Goal: Information Seeking & Learning: Learn about a topic

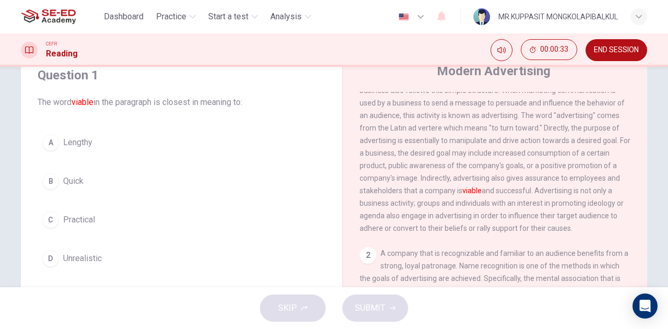
scroll to position [58, 0]
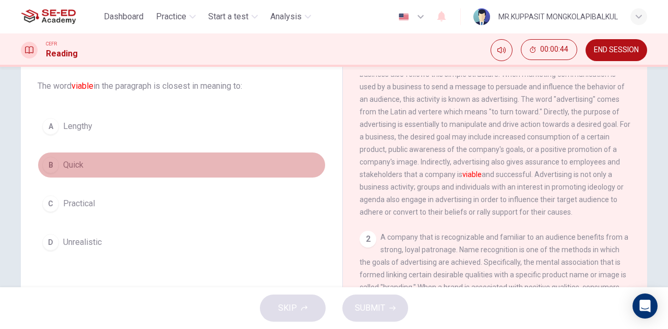
click at [100, 123] on button "B Quick" at bounding box center [182, 165] width 288 height 26
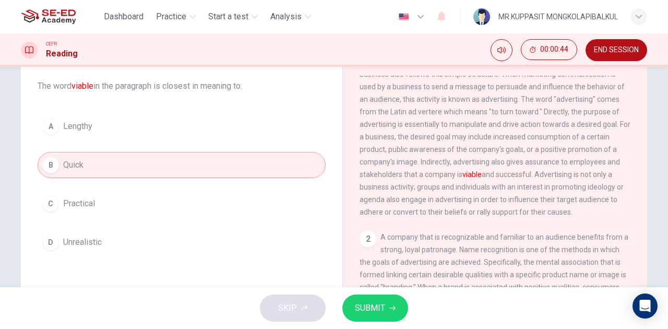
click at [111, 123] on button "A Lengthy" at bounding box center [182, 126] width 288 height 26
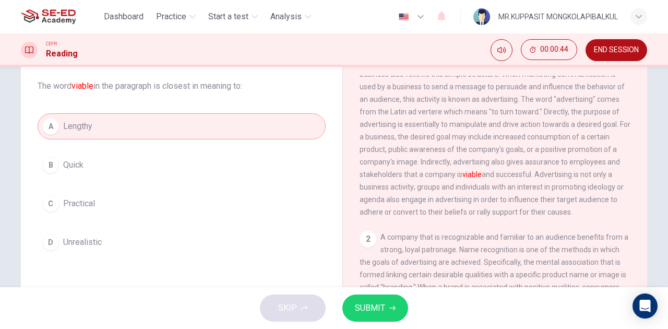
click at [108, 123] on div "A Lengthy B Quick C Practical D Unrealistic" at bounding box center [182, 184] width 288 height 142
click at [105, 123] on button "C Practical" at bounding box center [182, 204] width 288 height 26
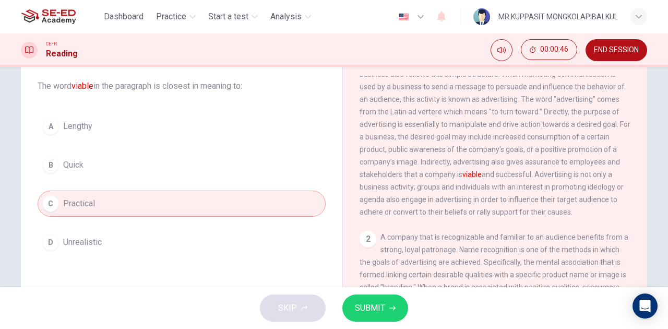
click at [98, 123] on div "Question 1 The word viable in the paragraph is closest in meaning to: A Lengthy…" at bounding box center [181, 153] width 305 height 226
click at [97, 123] on span "Unrealistic" at bounding box center [82, 242] width 39 height 13
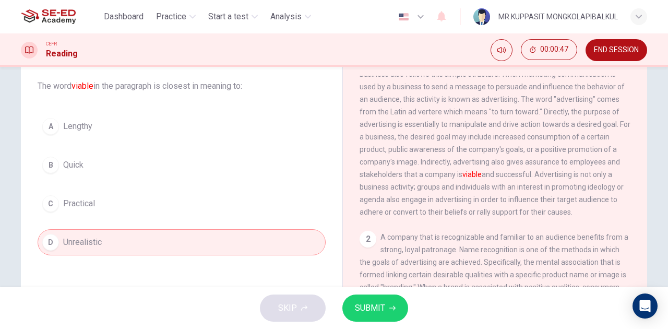
click at [94, 123] on div "A Lengthy B Quick C Practical D Unrealistic" at bounding box center [182, 184] width 288 height 142
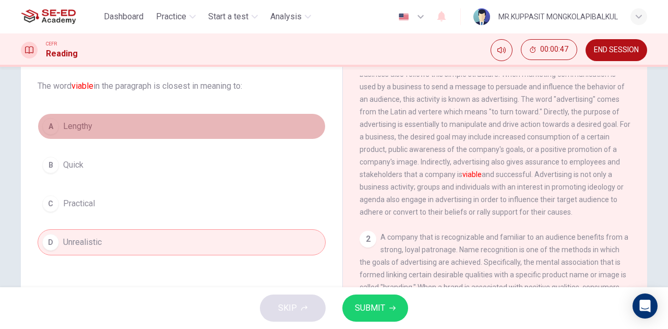
click at [94, 123] on button "A Lengthy" at bounding box center [182, 126] width 288 height 26
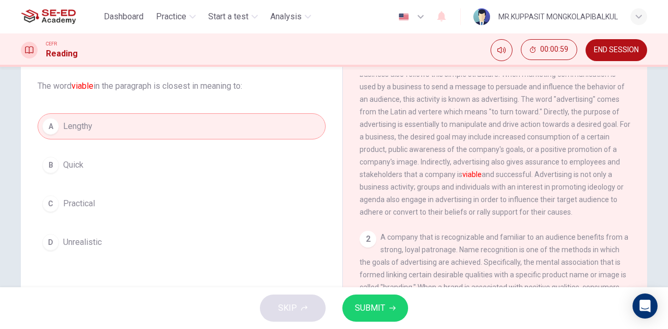
drag, startPoint x: 399, startPoint y: 179, endPoint x: 411, endPoint y: 179, distance: 12.5
click at [250, 123] on font "viable" at bounding box center [472, 174] width 19 height 8
drag, startPoint x: 413, startPoint y: 179, endPoint x: 396, endPoint y: 179, distance: 17.8
click at [250, 123] on span "Communication in its simplest form consists of four things: a sender, a message…" at bounding box center [495, 118] width 271 height 196
click at [182, 123] on button "D Unrealistic" at bounding box center [182, 242] width 288 height 26
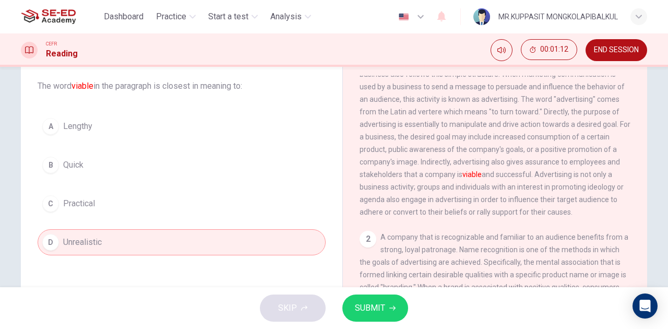
click at [171, 123] on button "C Practical" at bounding box center [182, 204] width 288 height 26
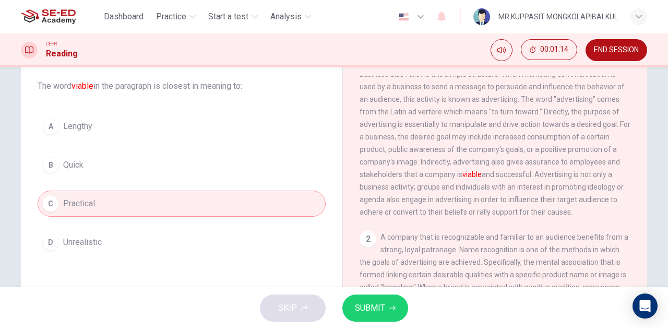
click at [174, 123] on div "A Lengthy B Quick C Practical D Unrealistic" at bounding box center [182, 184] width 288 height 142
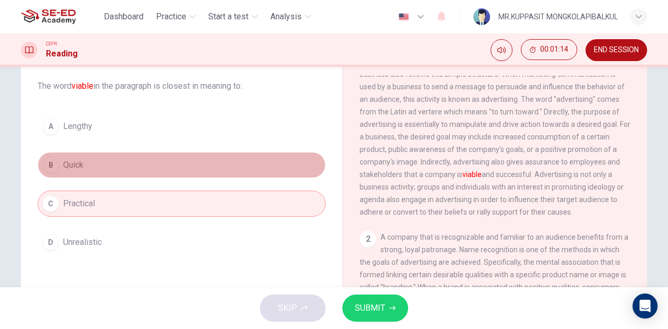
click at [175, 123] on button "B Quick" at bounding box center [182, 165] width 288 height 26
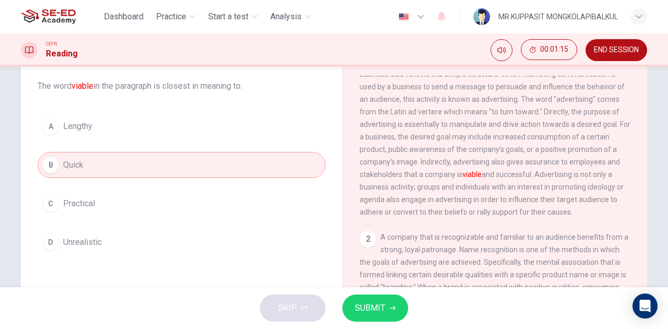
click at [180, 123] on button "A Lengthy" at bounding box center [182, 126] width 288 height 26
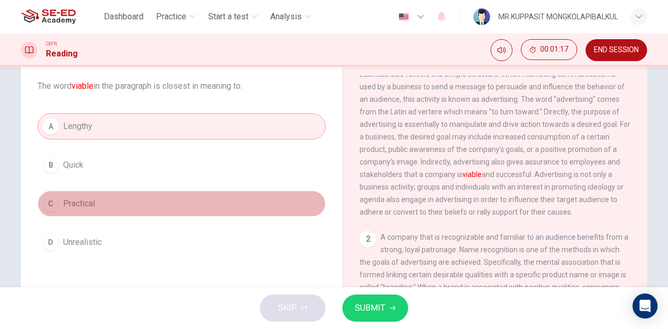
click at [185, 123] on button "C Practical" at bounding box center [182, 204] width 288 height 26
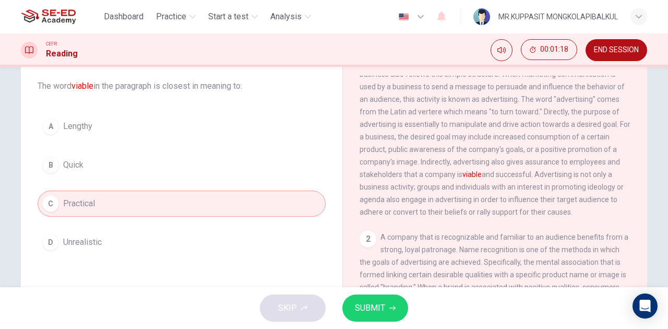
click at [250, 123] on button "SUBMIT" at bounding box center [375, 307] width 66 height 27
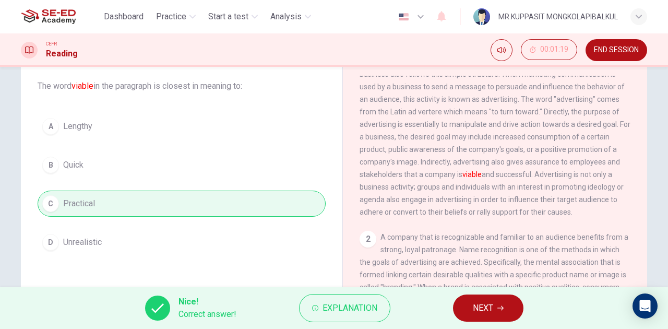
click at [250, 123] on button "NEXT" at bounding box center [488, 307] width 70 height 27
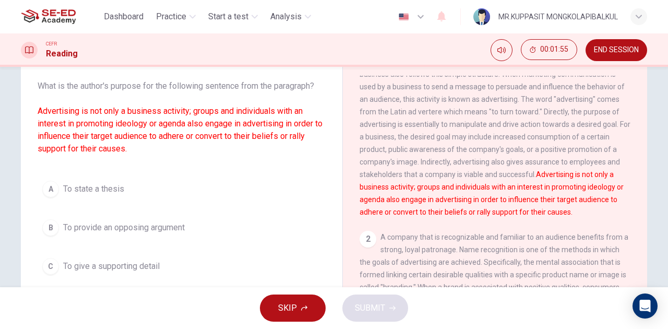
scroll to position [116, 0]
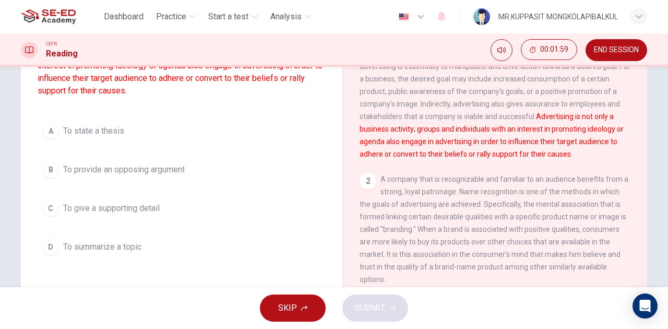
click at [98, 123] on span "To give a supporting detail" at bounding box center [111, 208] width 97 height 13
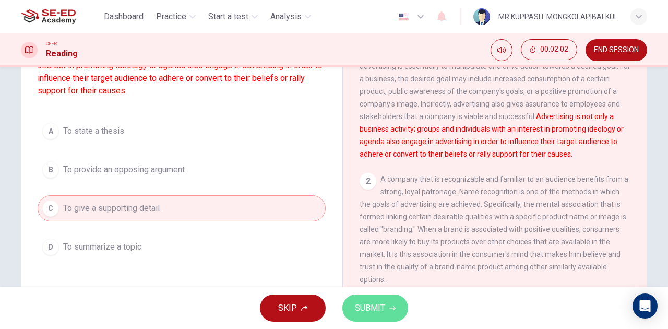
click at [250, 123] on span "SUBMIT" at bounding box center [370, 308] width 30 height 15
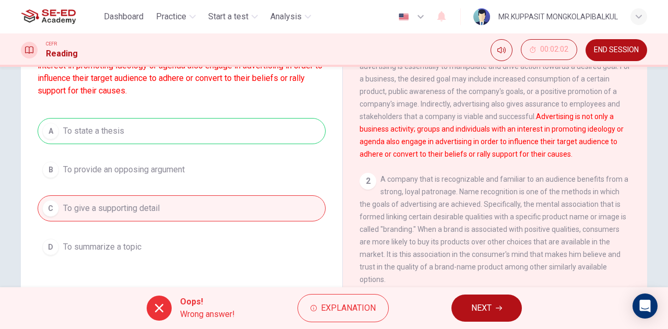
click at [250, 123] on button "NEXT" at bounding box center [487, 307] width 70 height 27
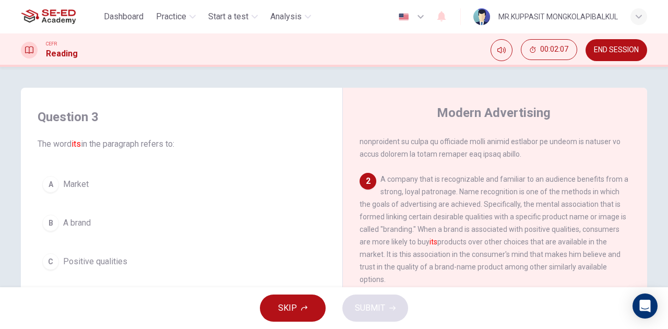
scroll to position [58, 0]
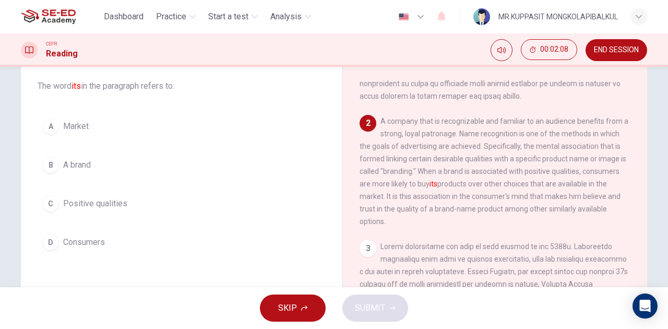
click at [112, 123] on button "B A brand" at bounding box center [182, 165] width 288 height 26
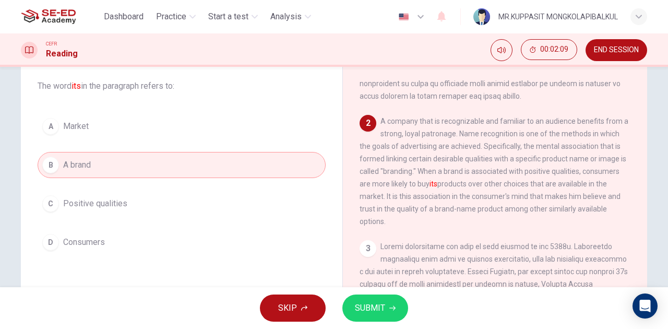
click at [250, 123] on span "SUBMIT" at bounding box center [370, 308] width 30 height 15
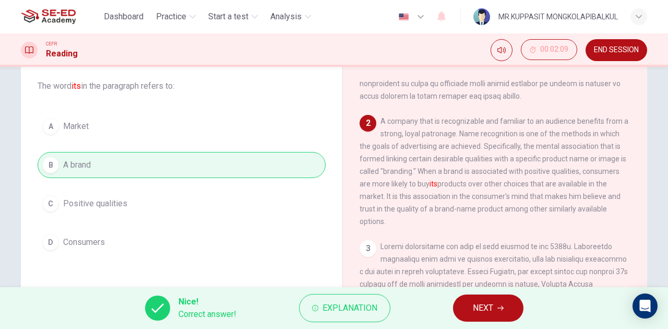
click at [250, 123] on span "NEXT" at bounding box center [483, 308] width 20 height 15
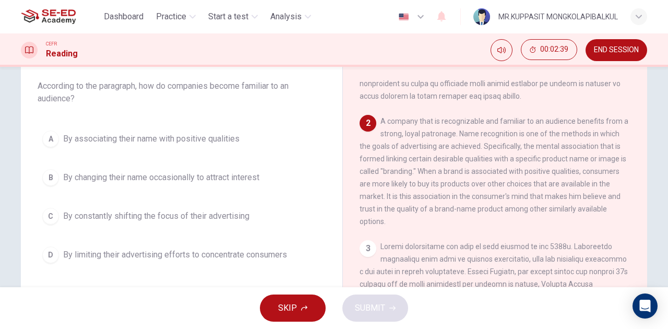
click at [218, 123] on button "A By associating their name with positive qualities" at bounding box center [182, 139] width 288 height 26
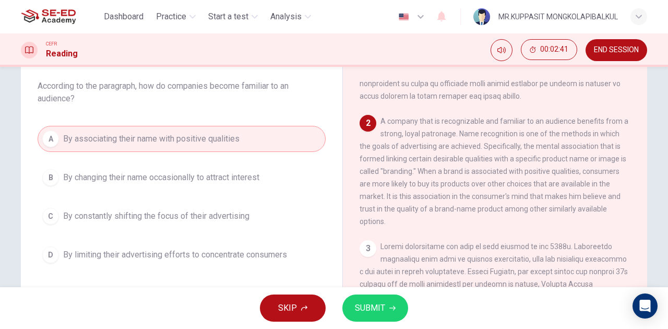
click at [250, 123] on div "SKIP SUBMIT" at bounding box center [334, 308] width 668 height 42
click at [250, 123] on button "SUBMIT" at bounding box center [375, 307] width 66 height 27
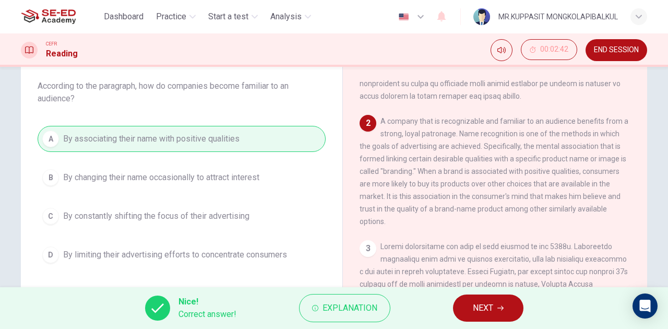
scroll to position [0, 0]
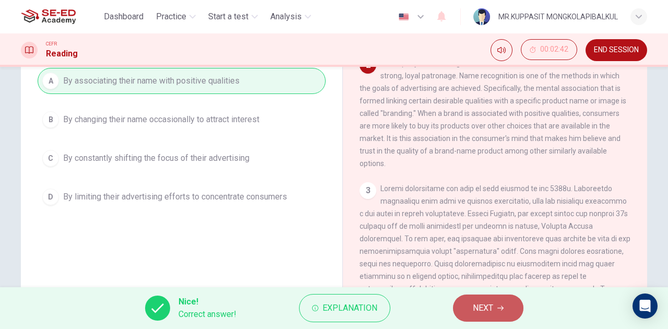
click at [250, 123] on button "NEXT" at bounding box center [488, 307] width 70 height 27
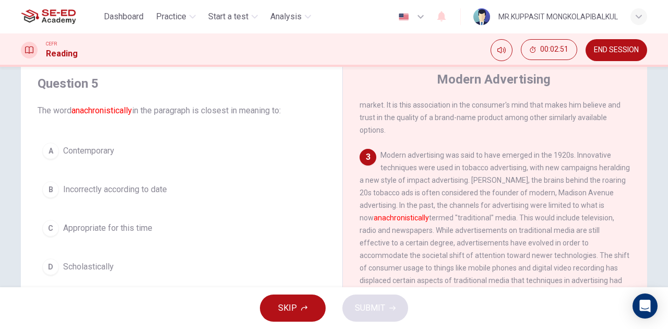
scroll to position [58, 0]
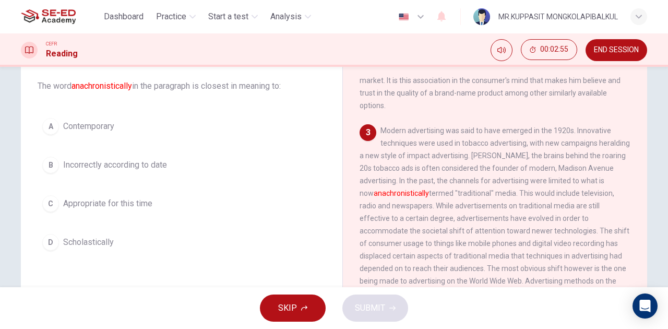
click at [113, 123] on span "Appropriate for this time" at bounding box center [107, 203] width 89 height 13
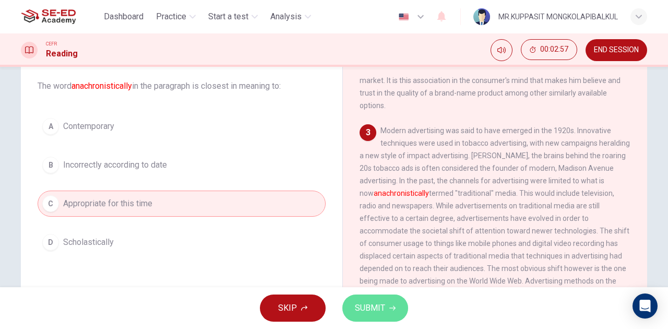
click at [250, 123] on button "SUBMIT" at bounding box center [375, 307] width 66 height 27
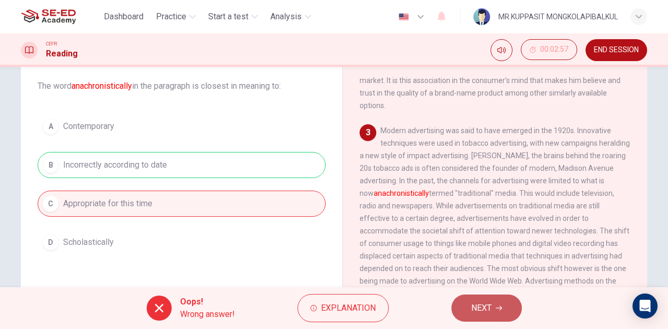
click at [250, 123] on span "NEXT" at bounding box center [481, 308] width 20 height 15
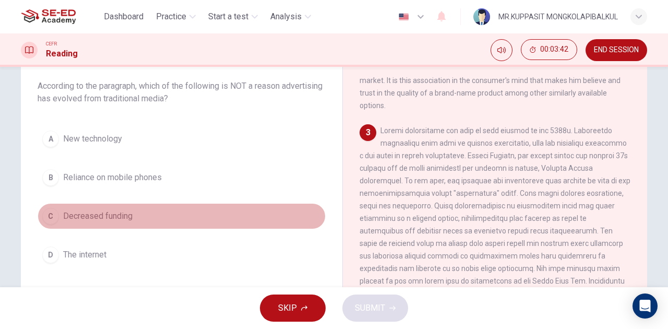
click at [126, 123] on span "Decreased funding" at bounding box center [97, 216] width 69 height 13
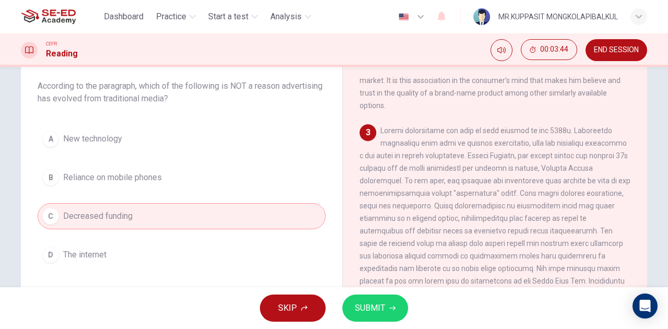
click at [250, 123] on span "SUBMIT" at bounding box center [370, 308] width 30 height 15
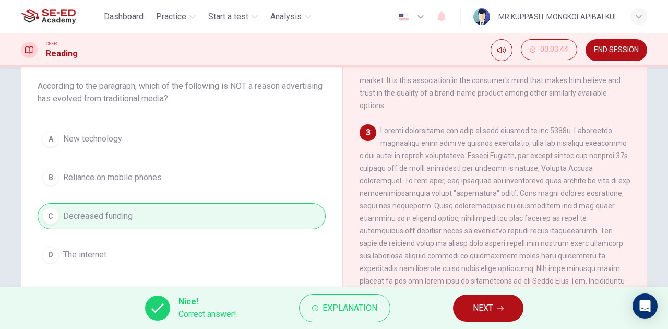
click at [250, 123] on icon "button" at bounding box center [500, 308] width 6 height 5
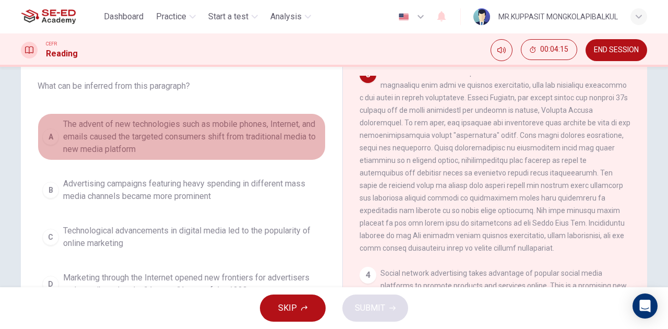
click at [147, 123] on span "The advent of new technologies such as mobile phones, Internet, and emails caus…" at bounding box center [192, 137] width 258 height 38
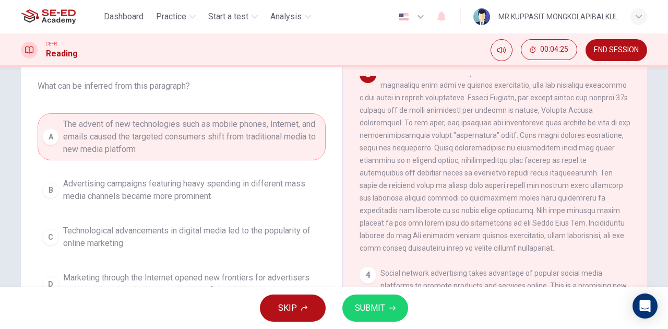
drag, startPoint x: 419, startPoint y: 299, endPoint x: 405, endPoint y: 302, distance: 13.9
click at [250, 123] on div "SKIP SUBMIT" at bounding box center [334, 308] width 668 height 42
click at [250, 123] on button "SUBMIT" at bounding box center [375, 307] width 66 height 27
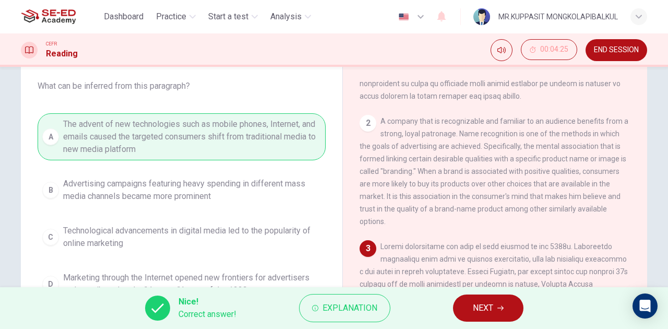
click at [250, 123] on button "NEXT" at bounding box center [488, 307] width 70 height 27
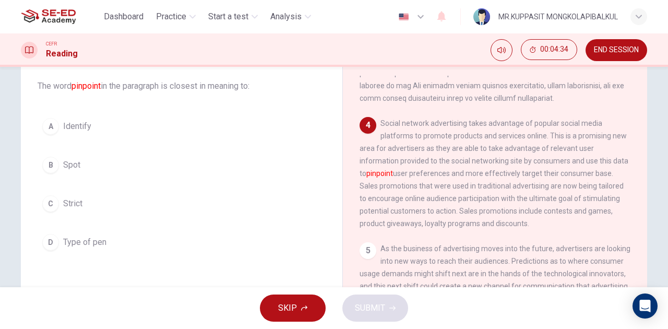
click at [95, 123] on button "A Identify" at bounding box center [182, 126] width 288 height 26
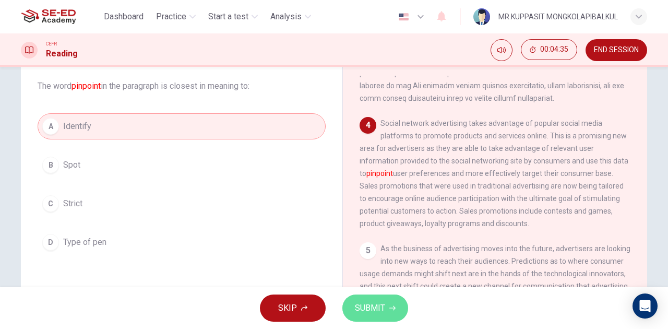
click at [250, 123] on button "SUBMIT" at bounding box center [375, 307] width 66 height 27
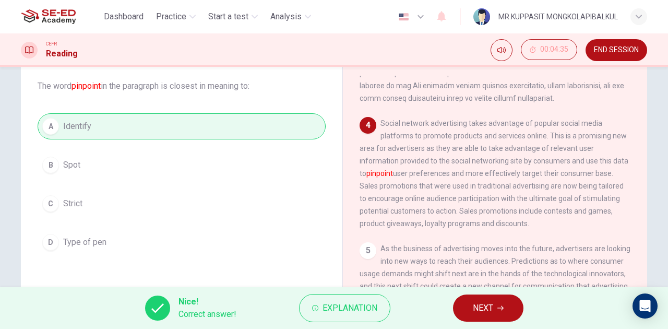
click at [250, 123] on button "NEXT" at bounding box center [488, 307] width 70 height 27
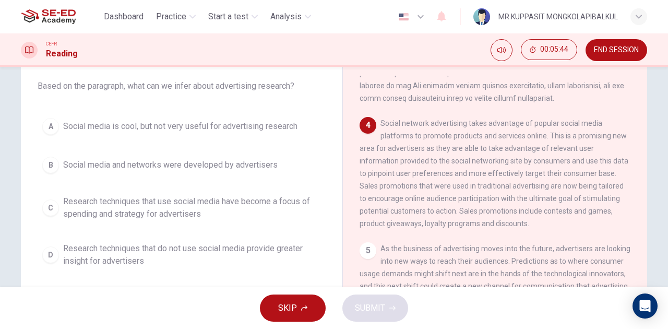
drag, startPoint x: 525, startPoint y: 218, endPoint x: 362, endPoint y: 153, distance: 175.0
click at [250, 123] on span "Social network advertising takes advantage of popular social media platforms to…" at bounding box center [494, 173] width 269 height 109
click at [210, 123] on span "Research techniques that do not use social media provide greater insight for ad…" at bounding box center [192, 254] width 258 height 25
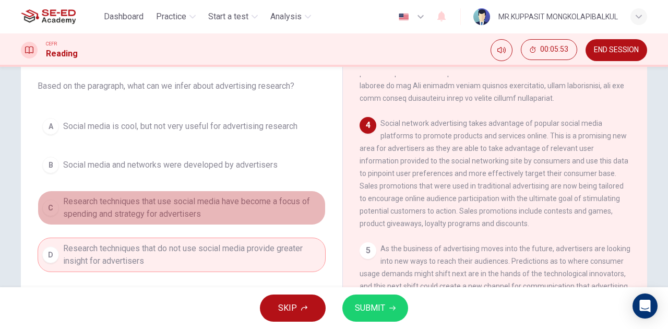
click at [210, 123] on span "Research techniques that use social media have become a focus of spending and s…" at bounding box center [192, 207] width 258 height 25
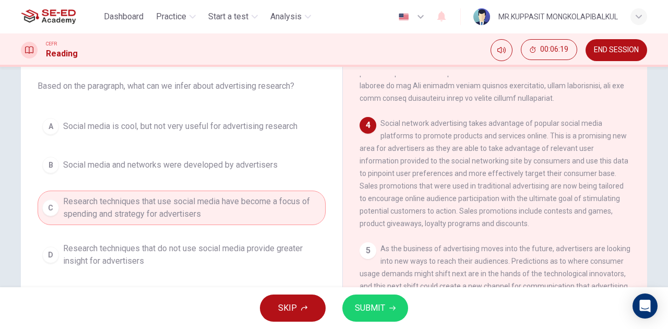
click at [250, 123] on span "SUBMIT" at bounding box center [370, 308] width 30 height 15
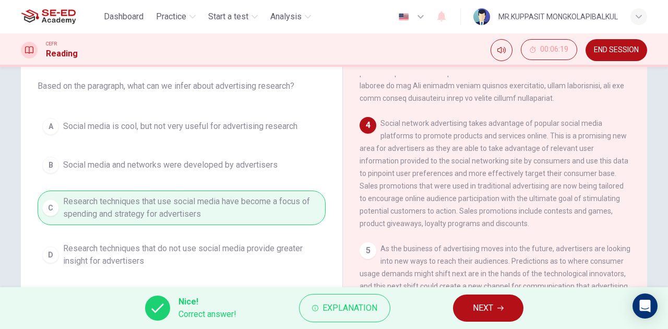
click at [250, 123] on span "NEXT" at bounding box center [483, 308] width 20 height 15
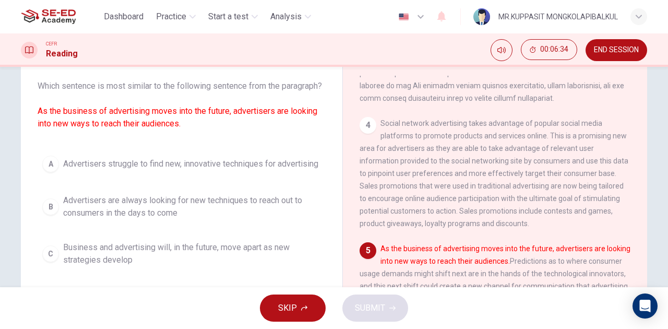
scroll to position [116, 0]
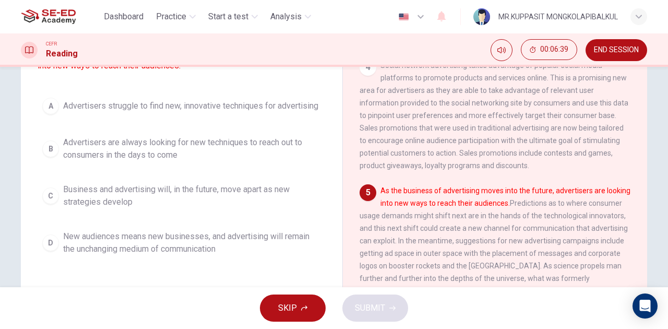
click at [171, 123] on span "Advertisers are always looking for new techniques to reach out to consumers in …" at bounding box center [192, 148] width 258 height 25
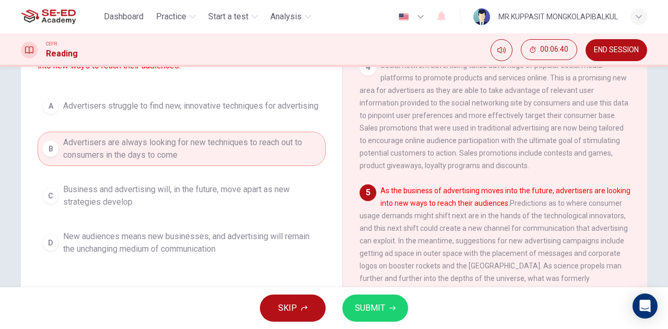
click at [250, 123] on span "SUBMIT" at bounding box center [370, 308] width 30 height 15
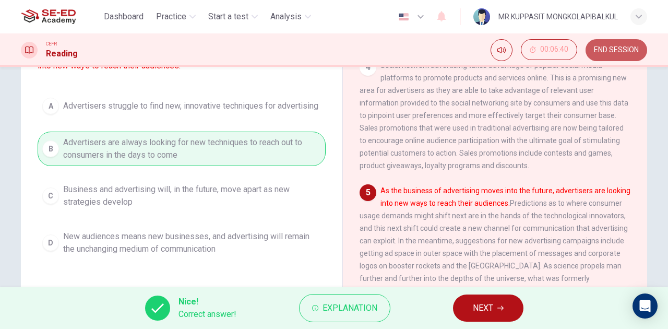
click at [250, 53] on span "END SESSION" at bounding box center [616, 50] width 45 height 8
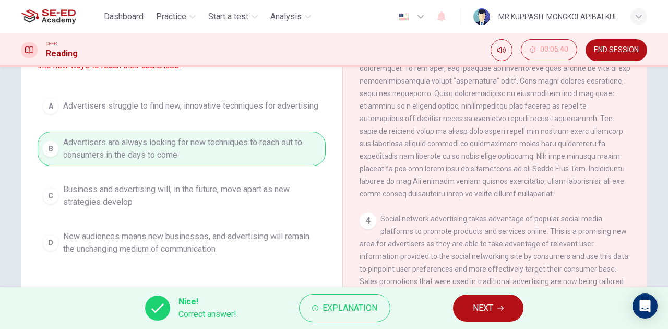
scroll to position [0, 0]
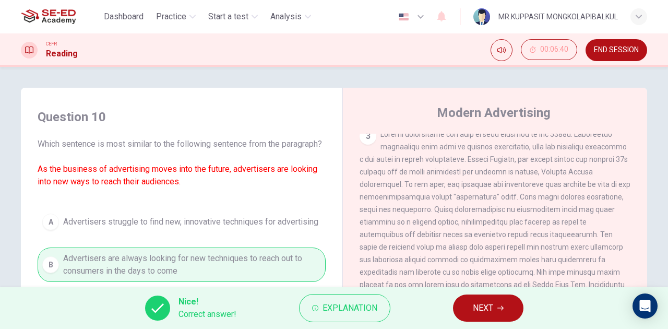
click at [250, 51] on span "END SESSION" at bounding box center [616, 50] width 45 height 8
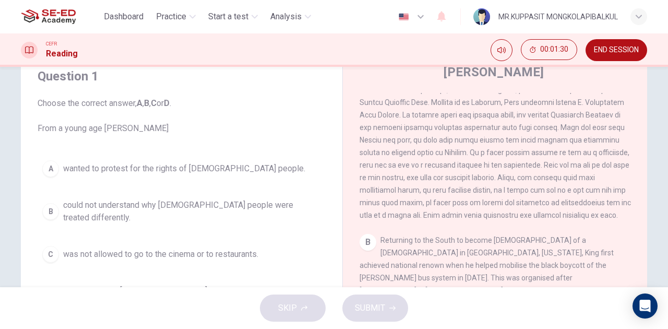
scroll to position [58, 0]
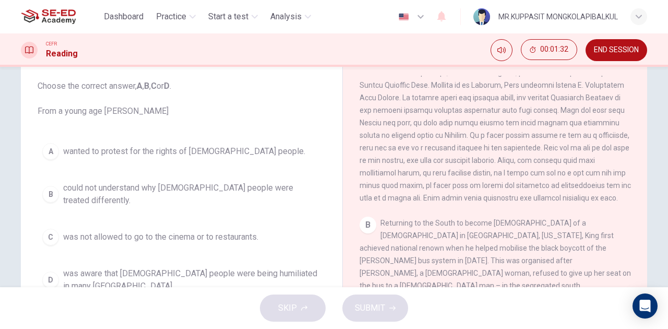
click at [209, 155] on span "wanted to protest for the rights of black people." at bounding box center [184, 151] width 242 height 13
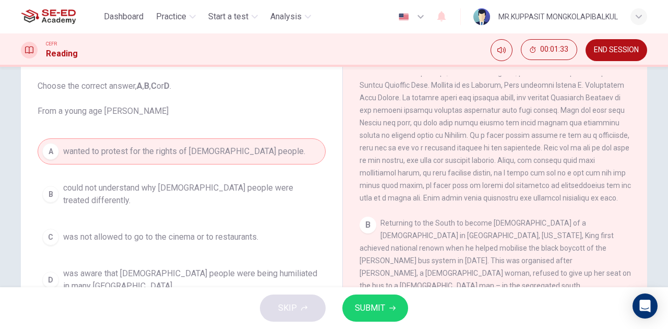
click at [205, 177] on div "A wanted to protest for the rights of black people. B could not understand why …" at bounding box center [182, 217] width 288 height 159
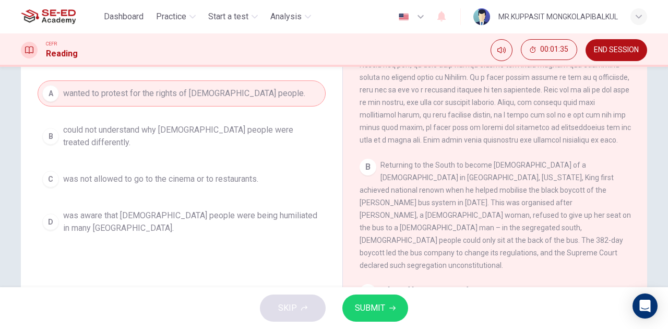
click at [202, 215] on span "was aware that black people were being humiliated in many northern states." at bounding box center [192, 221] width 258 height 25
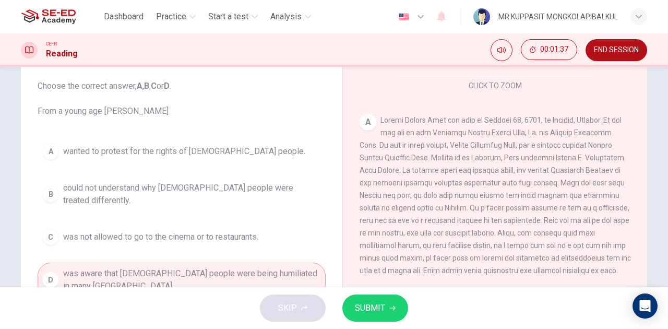
scroll to position [196, 0]
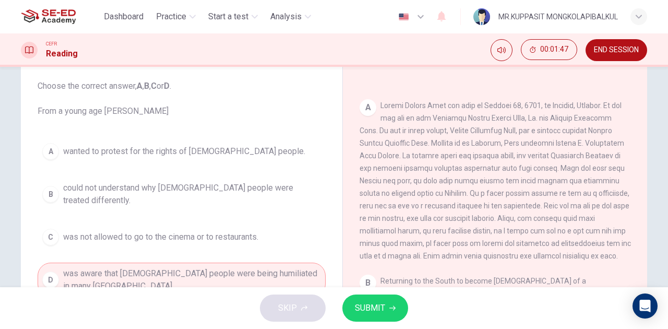
click at [208, 149] on span "wanted to protest for the rights of black people." at bounding box center [184, 151] width 242 height 13
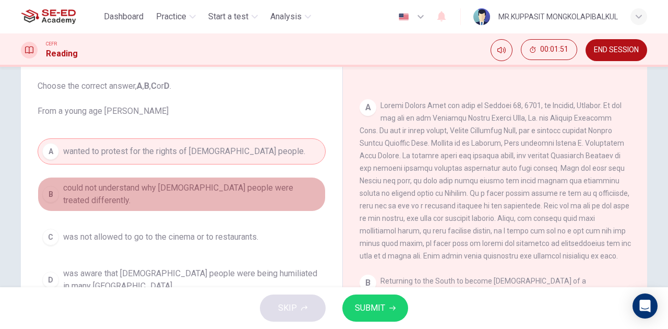
click at [227, 185] on span "could not understand why black people were treated differently." at bounding box center [192, 194] width 258 height 25
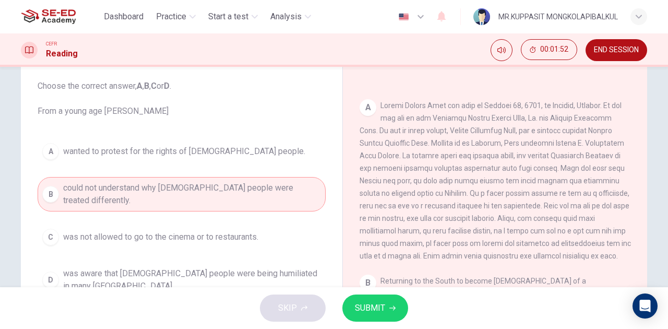
click at [388, 310] on button "SUBMIT" at bounding box center [375, 307] width 66 height 27
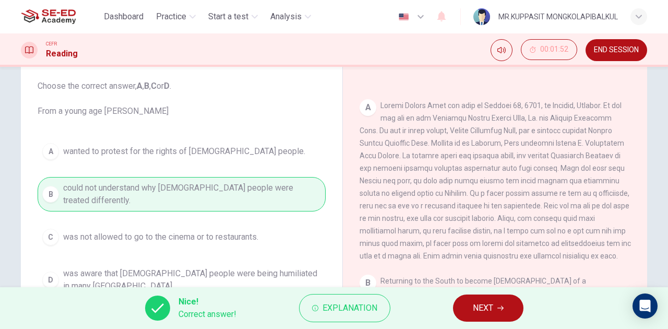
click at [511, 313] on button "NEXT" at bounding box center [488, 307] width 70 height 27
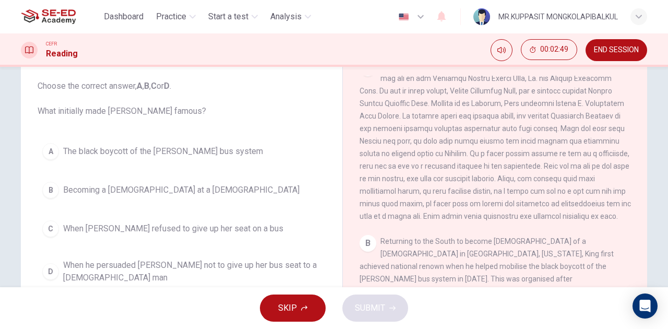
scroll to position [312, 0]
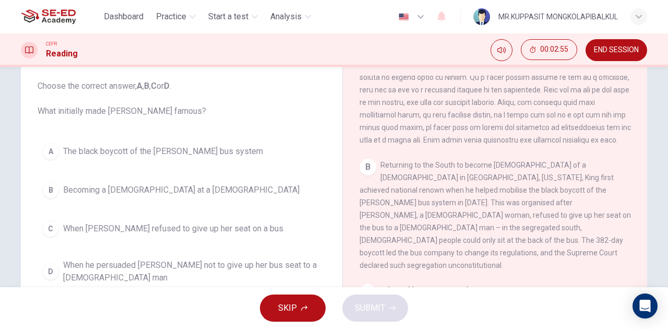
click at [274, 269] on span "When he persuaded Rosa Parks not to give up her bus seat to a white man" at bounding box center [192, 271] width 258 height 25
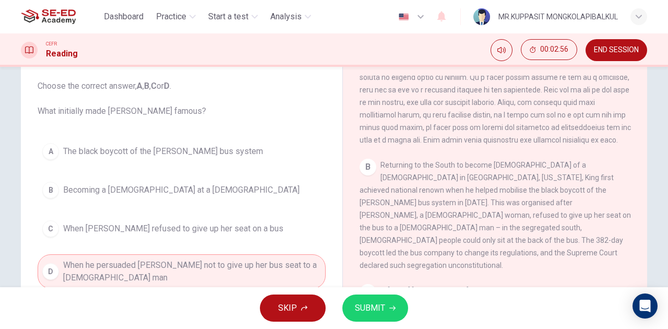
click at [361, 304] on span "SUBMIT" at bounding box center [370, 308] width 30 height 15
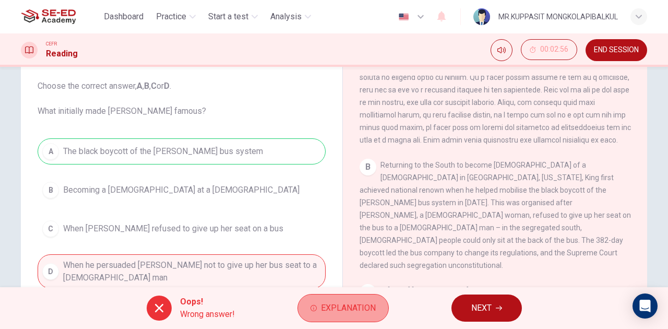
click at [342, 311] on span "Explanation" at bounding box center [348, 308] width 55 height 15
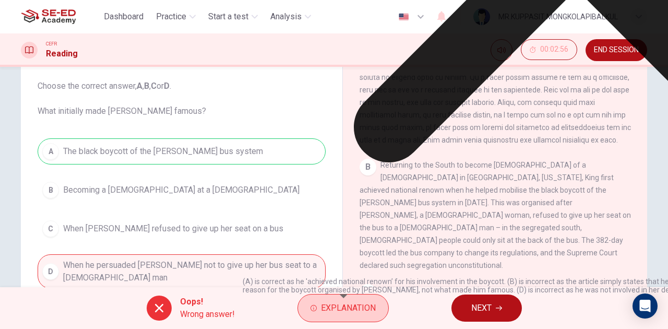
click at [342, 311] on span "Explanation" at bounding box center [348, 308] width 55 height 15
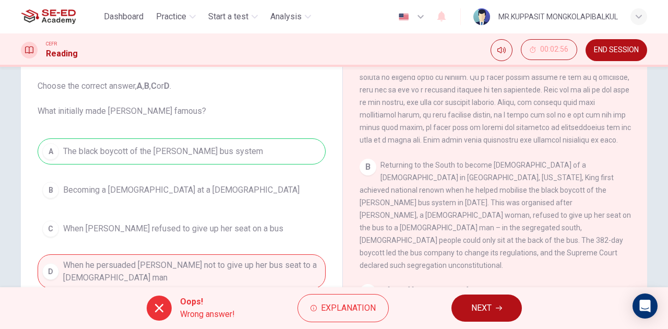
click at [453, 309] on button "NEXT" at bounding box center [487, 307] width 70 height 27
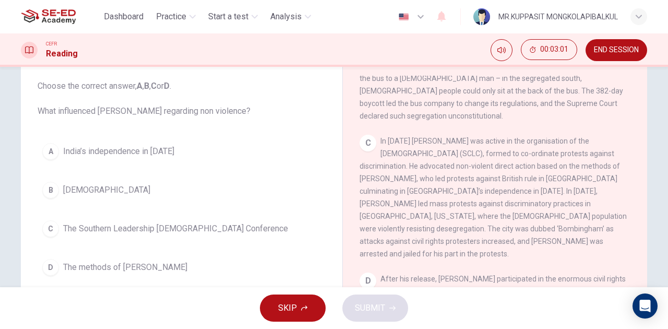
scroll to position [487, 0]
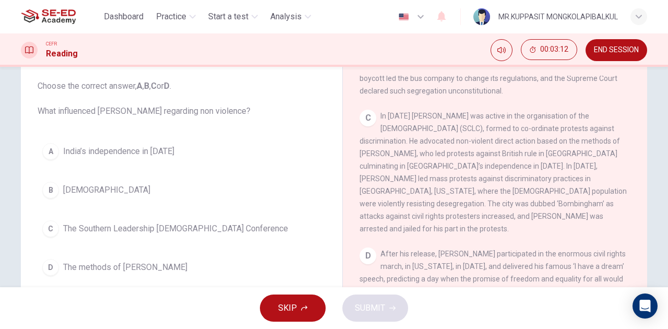
click at [155, 230] on span "The Southern Leadership Christian Conference" at bounding box center [175, 228] width 225 height 13
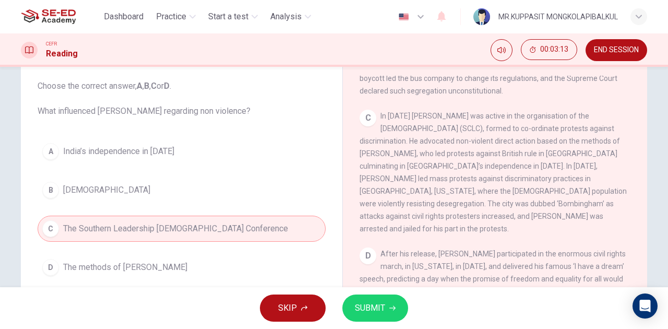
click at [348, 303] on button "SUBMIT" at bounding box center [375, 307] width 66 height 27
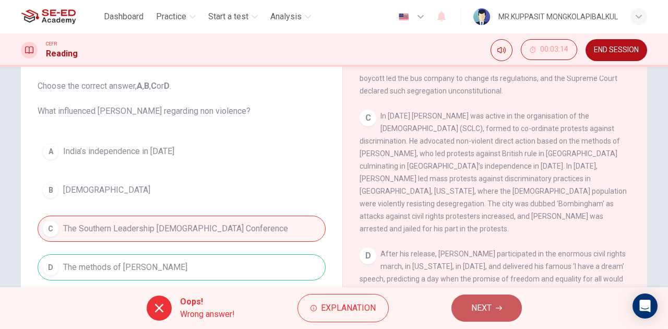
click at [509, 307] on button "NEXT" at bounding box center [487, 307] width 70 height 27
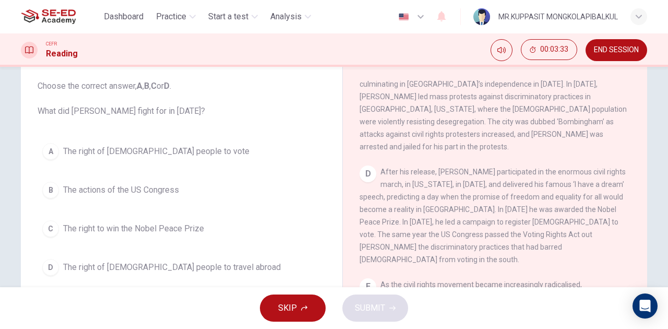
scroll to position [602, 0]
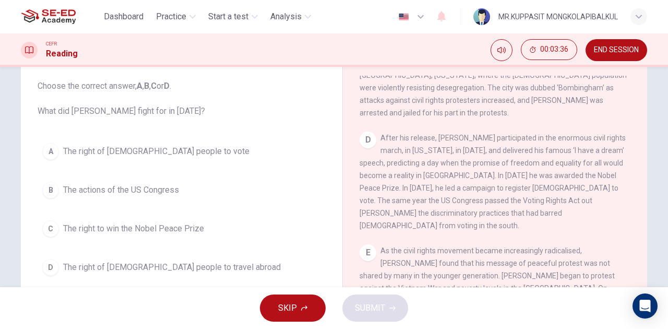
click at [155, 269] on span "The right of black people to travel abroad" at bounding box center [172, 267] width 218 height 13
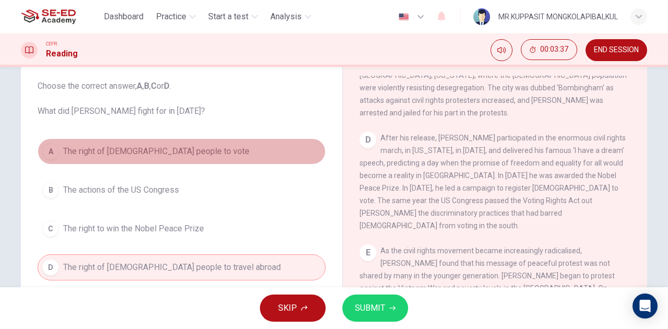
click at [222, 152] on button "A The right of black people to vote" at bounding box center [182, 151] width 288 height 26
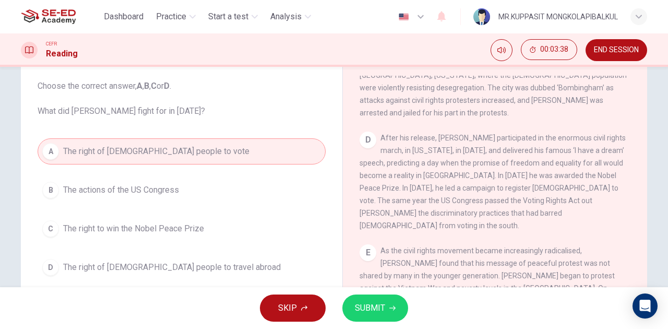
click at [382, 316] on button "SUBMIT" at bounding box center [375, 307] width 66 height 27
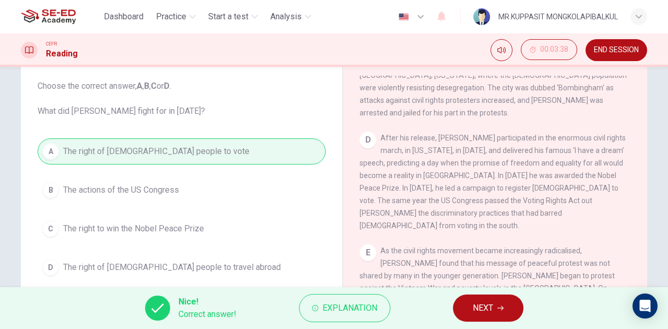
click at [505, 312] on button "NEXT" at bounding box center [488, 307] width 70 height 27
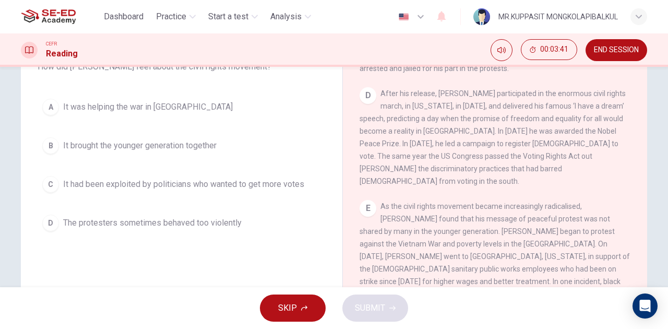
scroll to position [68, 0]
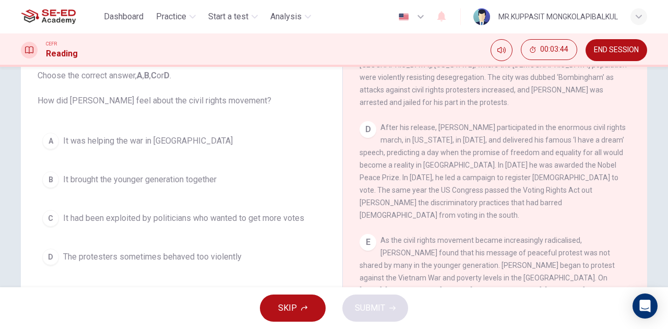
click at [251, 220] on span "It had been exploited by politicians who wanted to get more votes" at bounding box center [183, 218] width 241 height 13
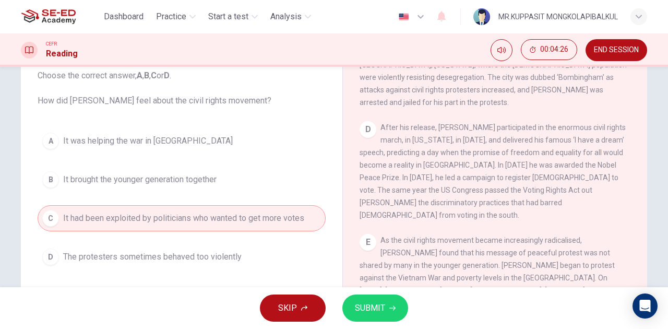
click at [173, 253] on span "The protesters sometimes behaved too violently" at bounding box center [152, 257] width 179 height 13
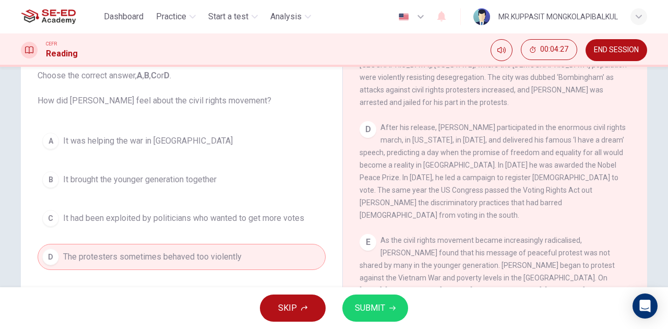
click at [193, 209] on button "C It had been exploited by politicians who wanted to get more votes" at bounding box center [182, 218] width 288 height 26
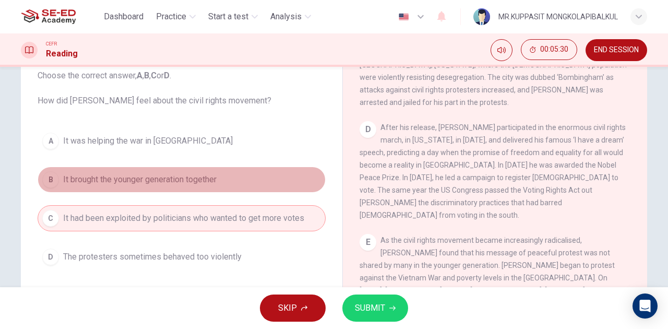
click at [179, 183] on span "It brought the younger generation together" at bounding box center [139, 179] width 153 height 13
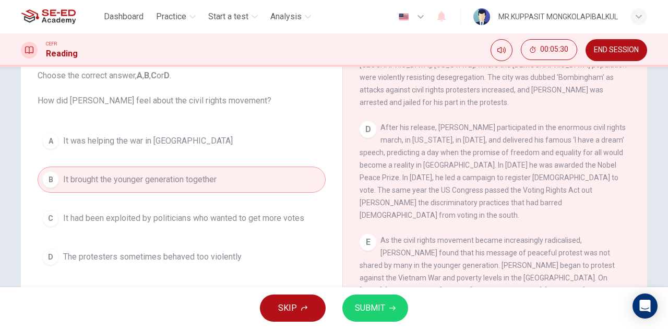
click at [180, 212] on span "It had been exploited by politicians who wanted to get more votes" at bounding box center [183, 218] width 241 height 13
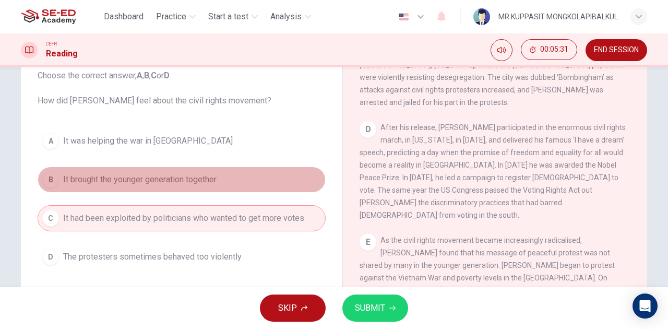
click at [184, 190] on button "B It brought the younger generation together" at bounding box center [182, 180] width 288 height 26
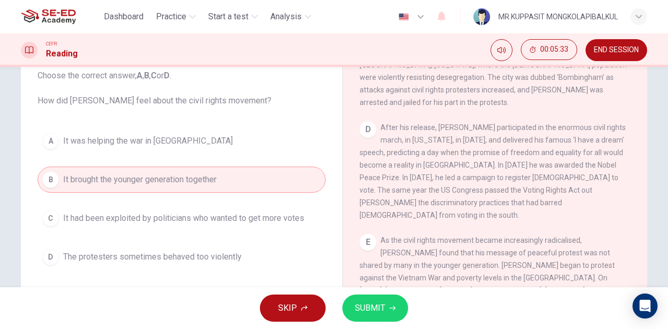
click at [182, 140] on span "It was helping the war in Vietnam" at bounding box center [148, 141] width 170 height 13
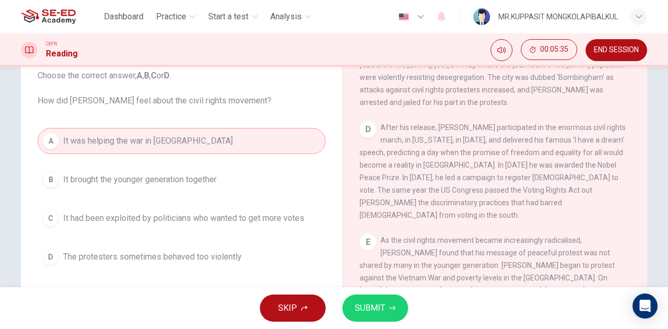
click at [184, 229] on button "C It had been exploited by politicians who wanted to get more votes" at bounding box center [182, 218] width 288 height 26
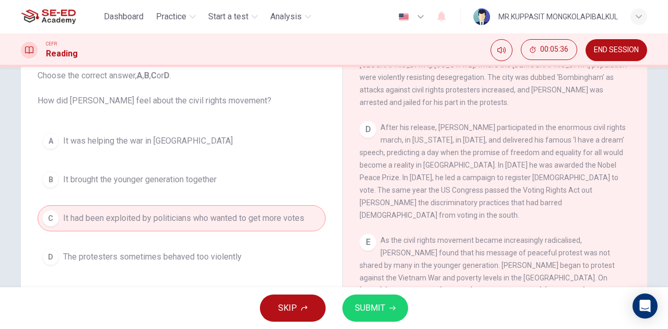
click at [184, 259] on span "The protesters sometimes behaved too violently" at bounding box center [152, 257] width 179 height 13
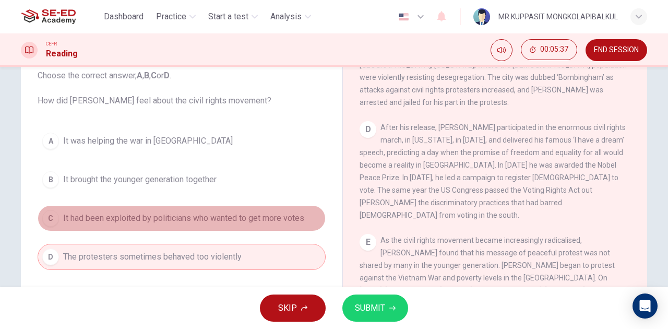
click at [205, 220] on span "It had been exploited by politicians who wanted to get more votes" at bounding box center [183, 218] width 241 height 13
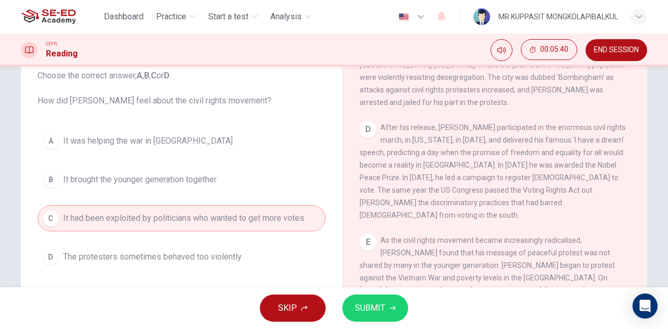
click at [226, 256] on span "The protesters sometimes behaved too violently" at bounding box center [152, 257] width 179 height 13
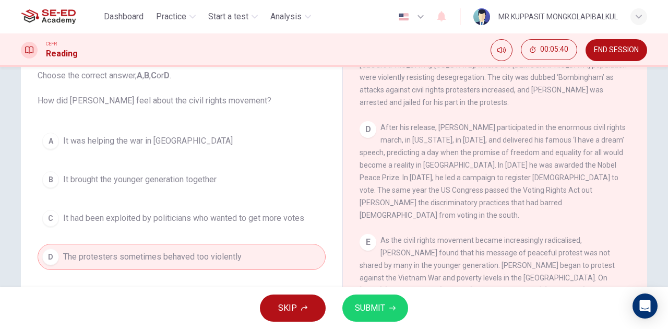
click at [368, 307] on span "SUBMIT" at bounding box center [370, 308] width 30 height 15
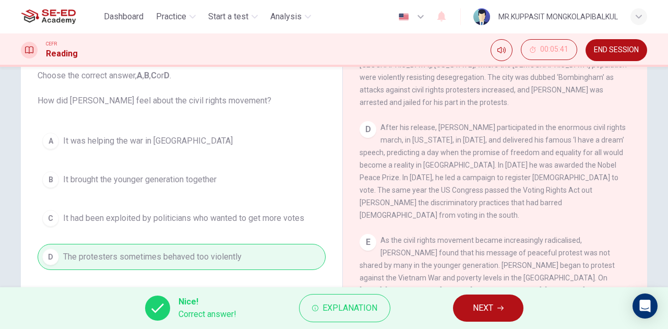
click at [493, 301] on span "NEXT" at bounding box center [483, 308] width 20 height 15
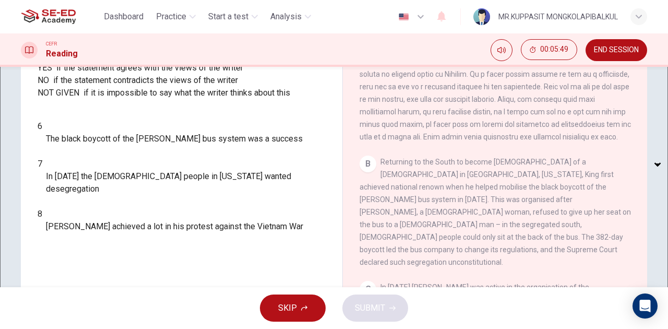
scroll to position [232, 0]
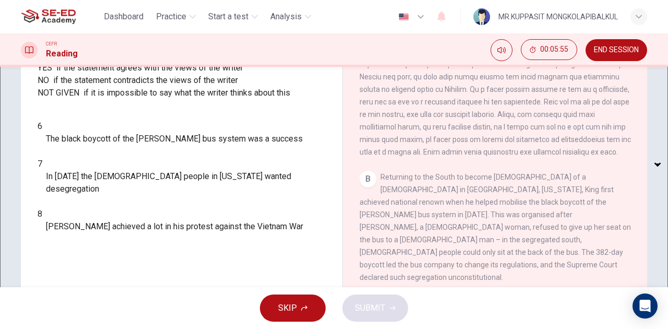
click at [79, 175] on div "Questions 6 - 8 Do the following statements agree with the information given in…" at bounding box center [181, 107] width 305 height 271
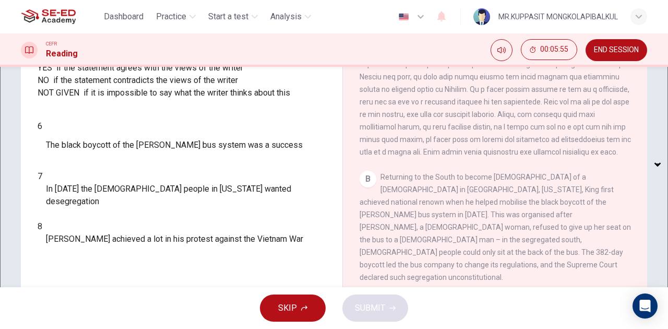
click at [87, 193] on body "This site uses cookies, as explained in our Privacy Policy . If you agree to th…" at bounding box center [334, 164] width 668 height 329
click at [104, 328] on li "YES" at bounding box center [334, 335] width 668 height 13
type input "YES"
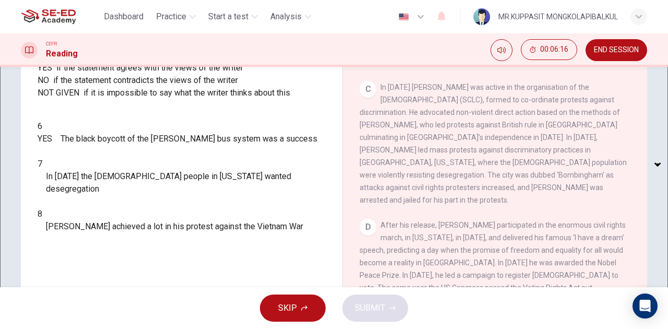
scroll to position [464, 0]
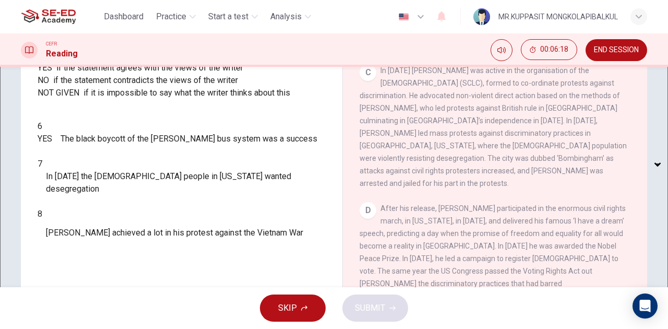
click at [71, 239] on body "This site uses cookies, as explained in our Privacy Policy . If you agree to th…" at bounding box center [334, 164] width 668 height 329
type input "NO"
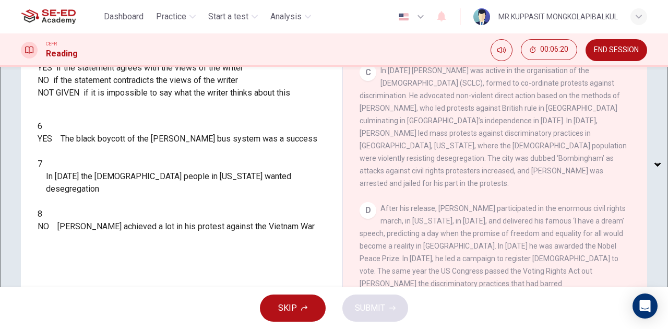
click at [100, 222] on body "This site uses cookies, as explained in our Privacy Policy . If you agree to th…" at bounding box center [334, 164] width 668 height 329
type input "NOT GIVEN"
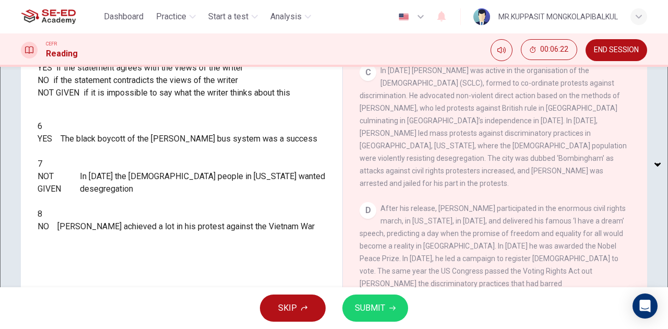
click at [377, 308] on span "SUBMIT" at bounding box center [370, 308] width 30 height 15
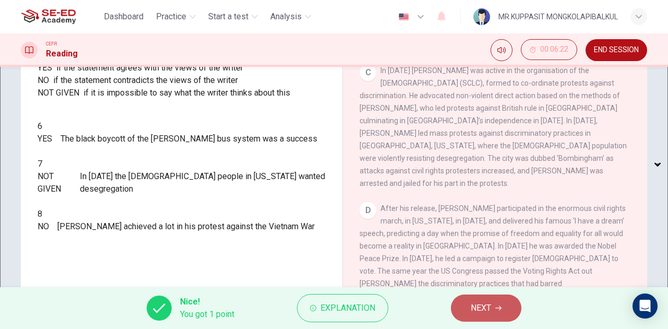
click at [481, 305] on span "NEXT" at bounding box center [481, 308] width 20 height 15
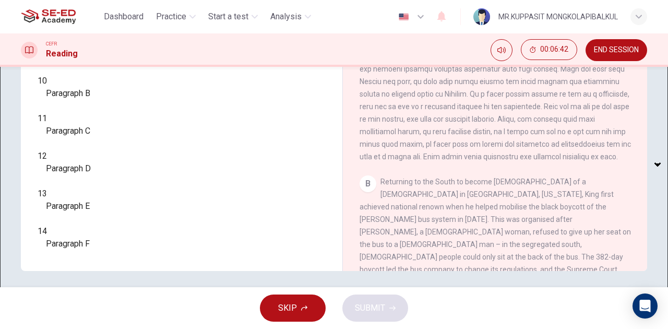
scroll to position [184, 0]
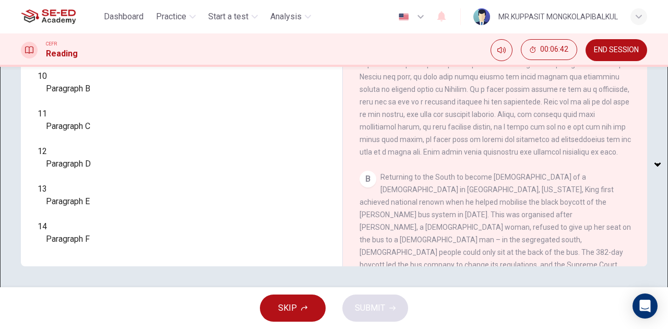
click at [100, 237] on body "This site uses cookies, as explained in our Privacy Policy . If you agree to th…" at bounding box center [334, 164] width 668 height 329
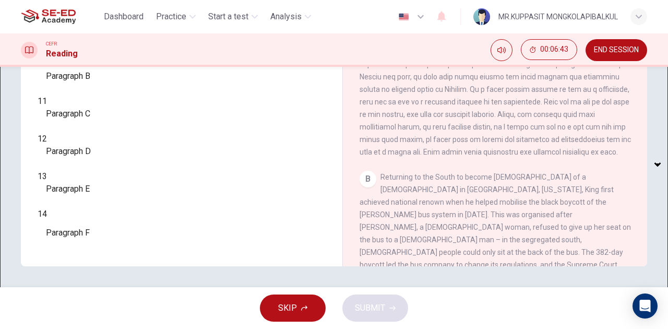
type input "iii"
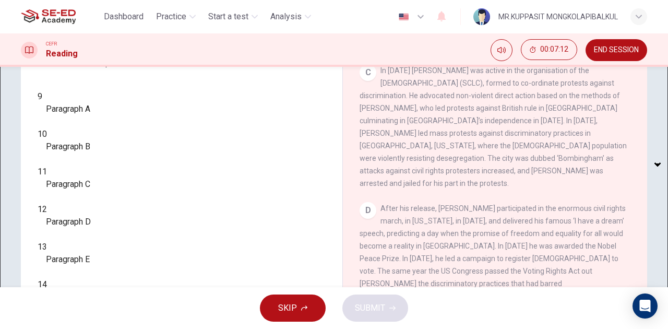
scroll to position [184, 0]
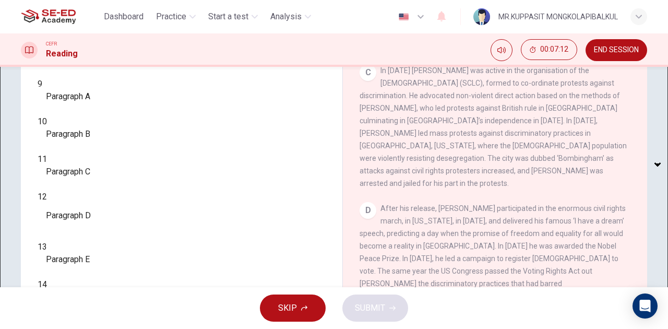
click at [105, 233] on body "This site uses cookies, as explained in our Privacy Policy . If you agree to th…" at bounding box center [334, 164] width 668 height 329
click at [105, 328] on li "i" at bounding box center [334, 335] width 668 height 13
type input "i"
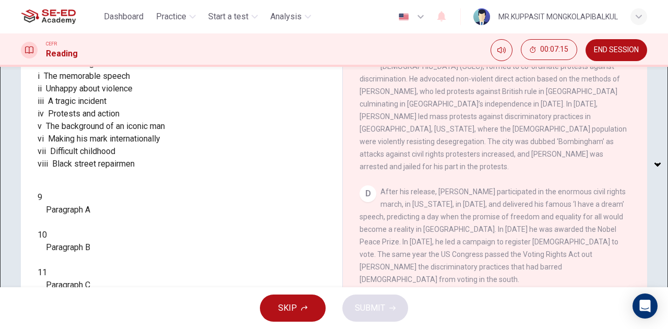
scroll to position [0, 0]
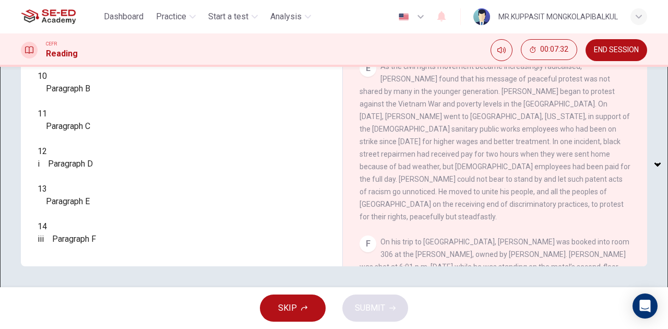
click at [90, 203] on body "This site uses cookies, as explained in our Privacy Policy . If you agree to th…" at bounding box center [334, 164] width 668 height 329
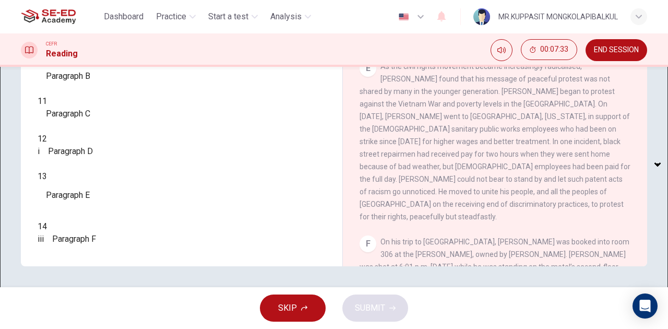
type input "viii"
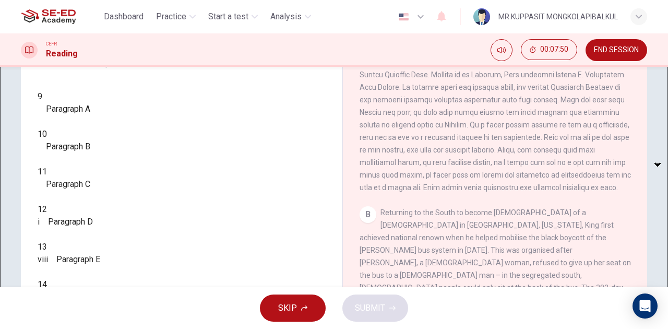
click at [112, 211] on body "This site uses cookies, as explained in our Privacy Policy . If you agree to th…" at bounding box center [334, 164] width 668 height 329
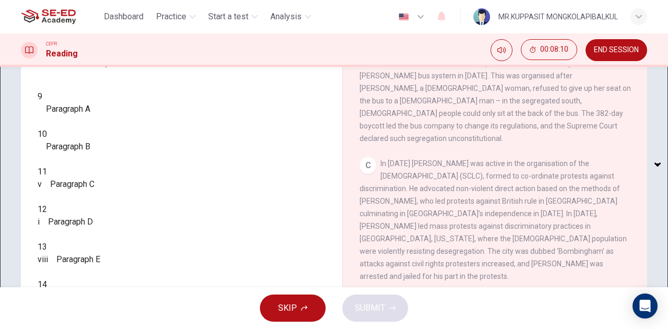
scroll to position [184, 0]
drag, startPoint x: 119, startPoint y: 206, endPoint x: 112, endPoint y: 204, distance: 6.8
click at [42, 191] on div "v v ​" at bounding box center [40, 184] width 4 height 13
click at [112, 204] on body "This site uses cookies, as explained in our Privacy Policy . If you agree to th…" at bounding box center [334, 164] width 668 height 329
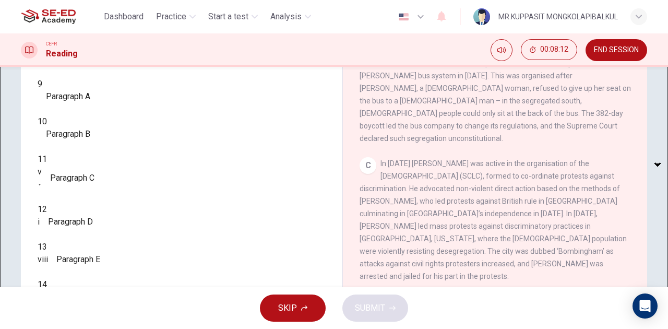
type input "iv"
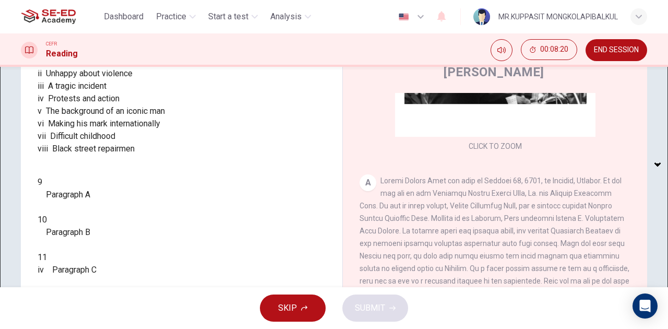
scroll to position [58, 0]
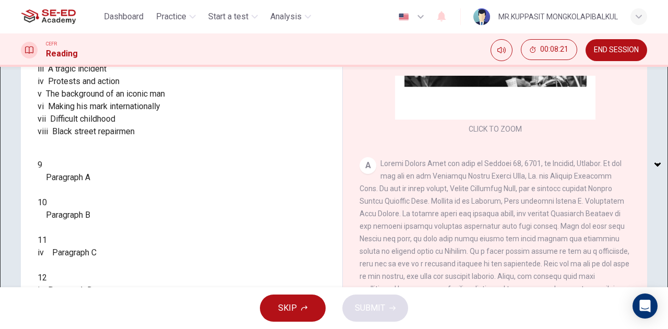
click at [92, 222] on body "This site uses cookies, as explained in our Privacy Policy . If you agree to th…" at bounding box center [334, 164] width 668 height 329
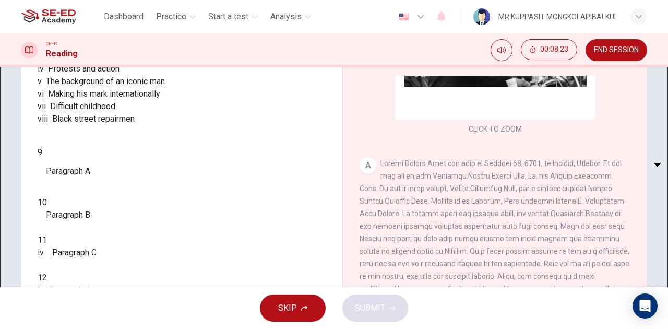
type input "vii"
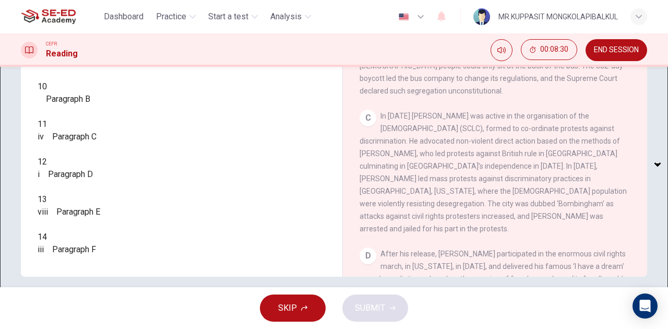
click at [95, 134] on body "This site uses cookies, as explained in our Privacy Policy . If you agree to th…" at bounding box center [334, 164] width 668 height 329
type input "v"
click at [378, 309] on span "SUBMIT" at bounding box center [370, 308] width 30 height 15
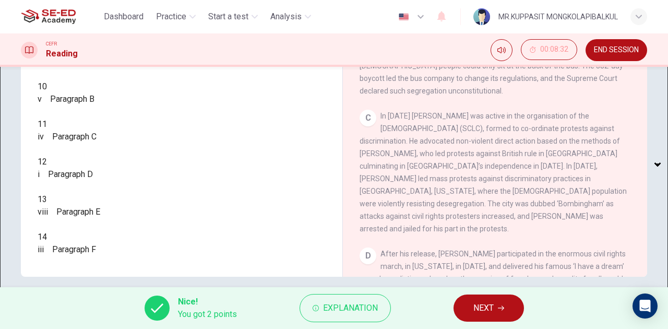
click at [520, 321] on div "Nice! You got 2 points Explanation NEXT" at bounding box center [334, 308] width 668 height 42
click at [507, 312] on button "NEXT" at bounding box center [489, 307] width 70 height 27
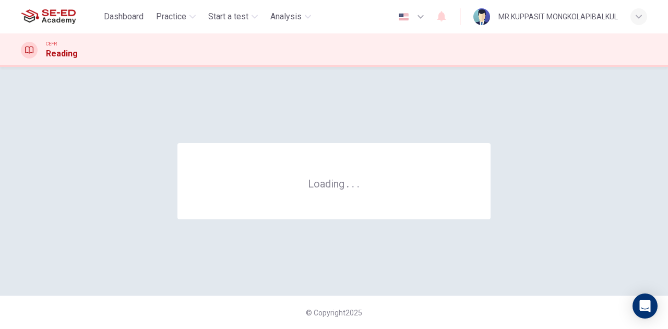
scroll to position [0, 0]
